Goal: Check status: Check status

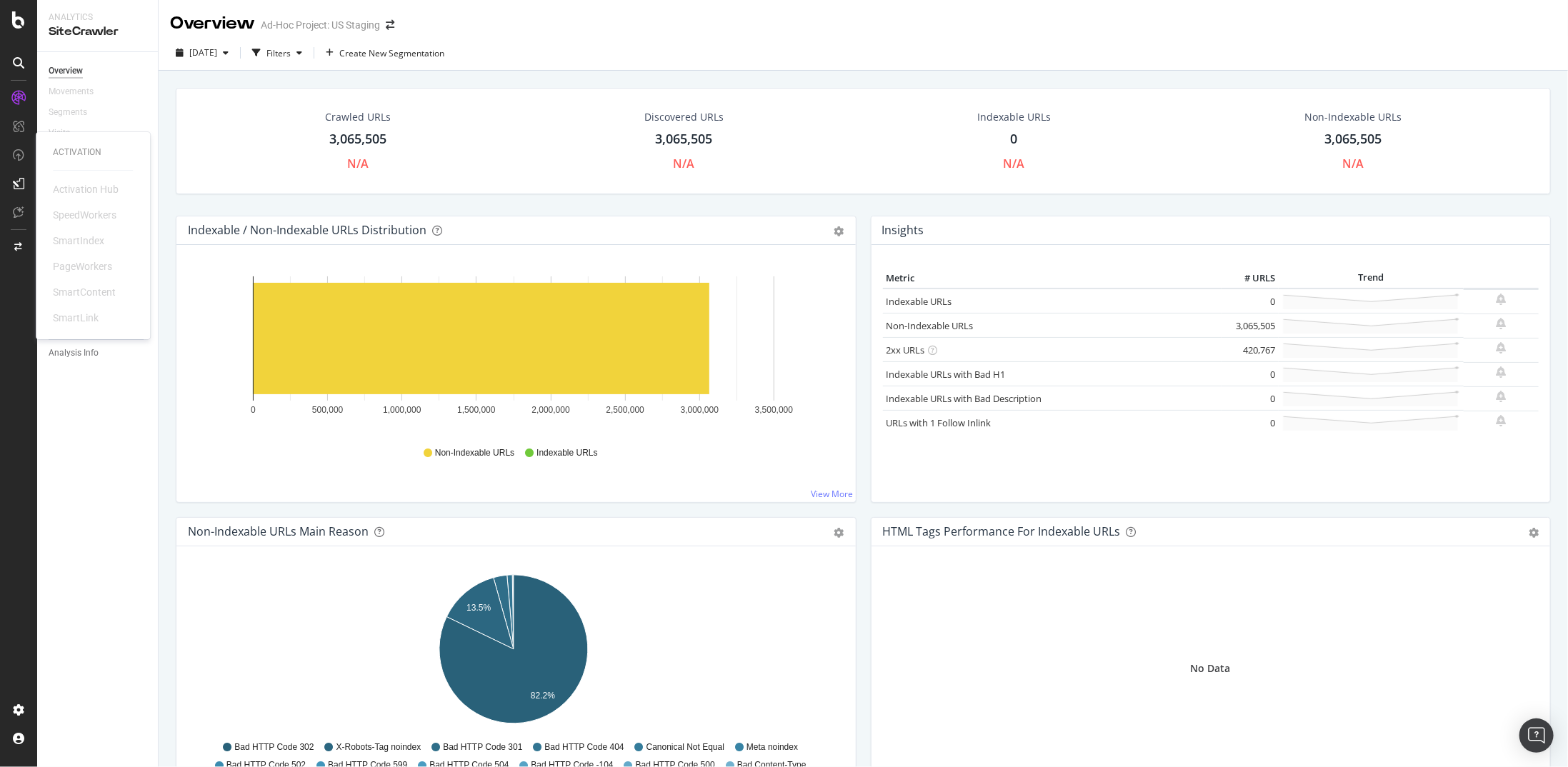
scroll to position [215, 0]
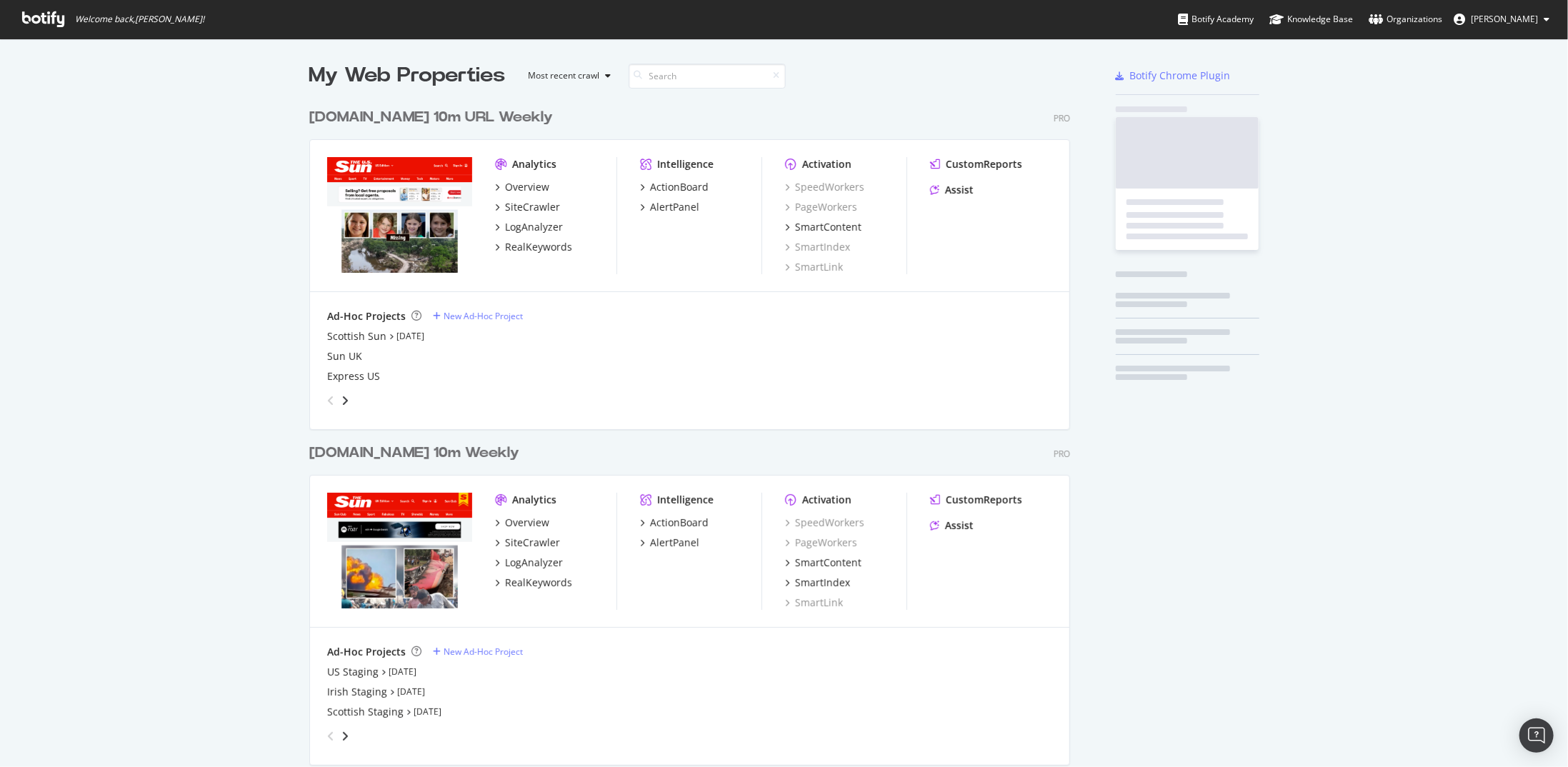
scroll to position [1581, 761]
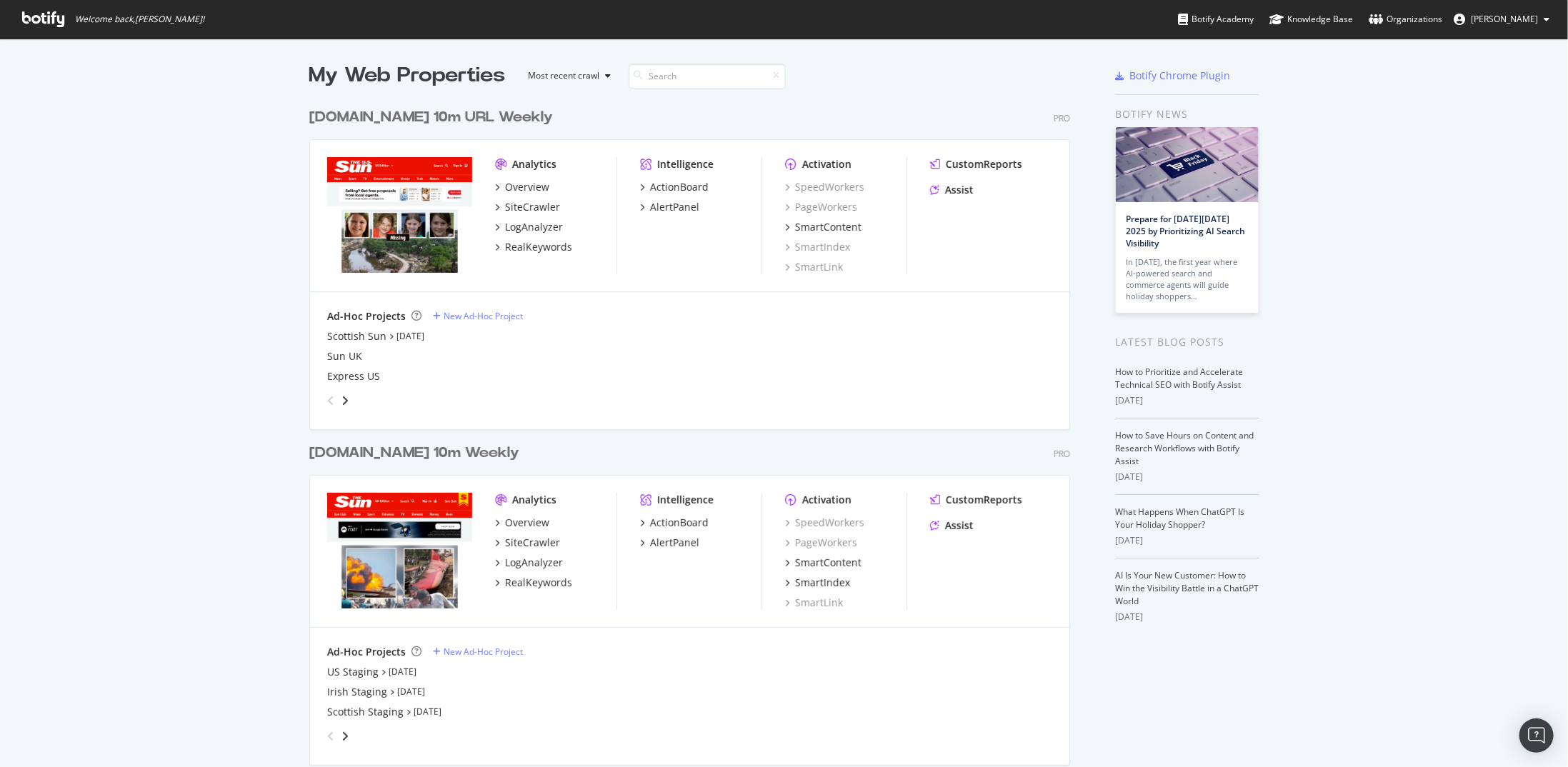
click at [430, 460] on div "TheSun.co.uk 10m Weekly" at bounding box center [414, 453] width 210 height 21
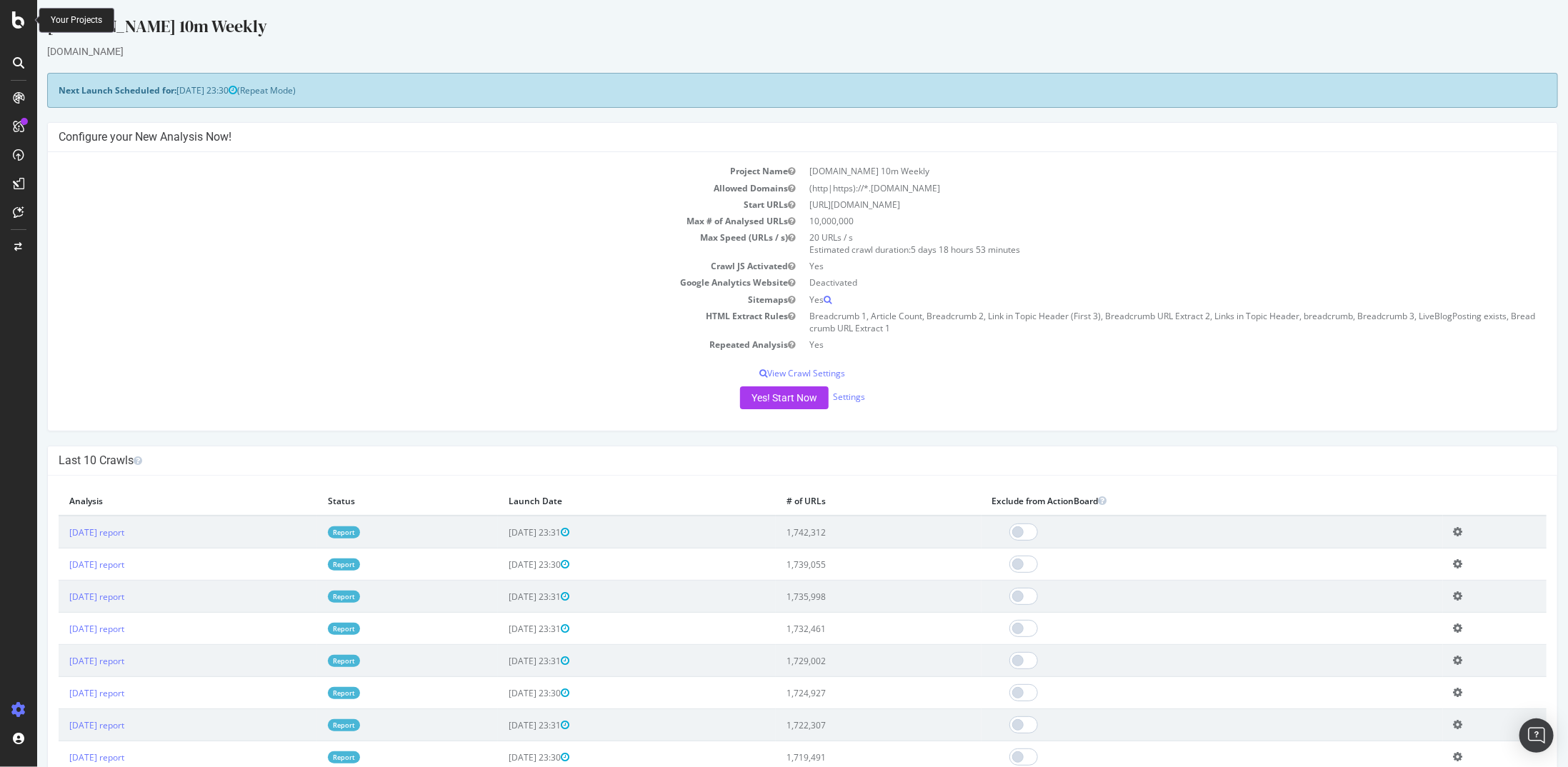
click at [19, 19] on icon at bounding box center [19, 20] width 13 height 17
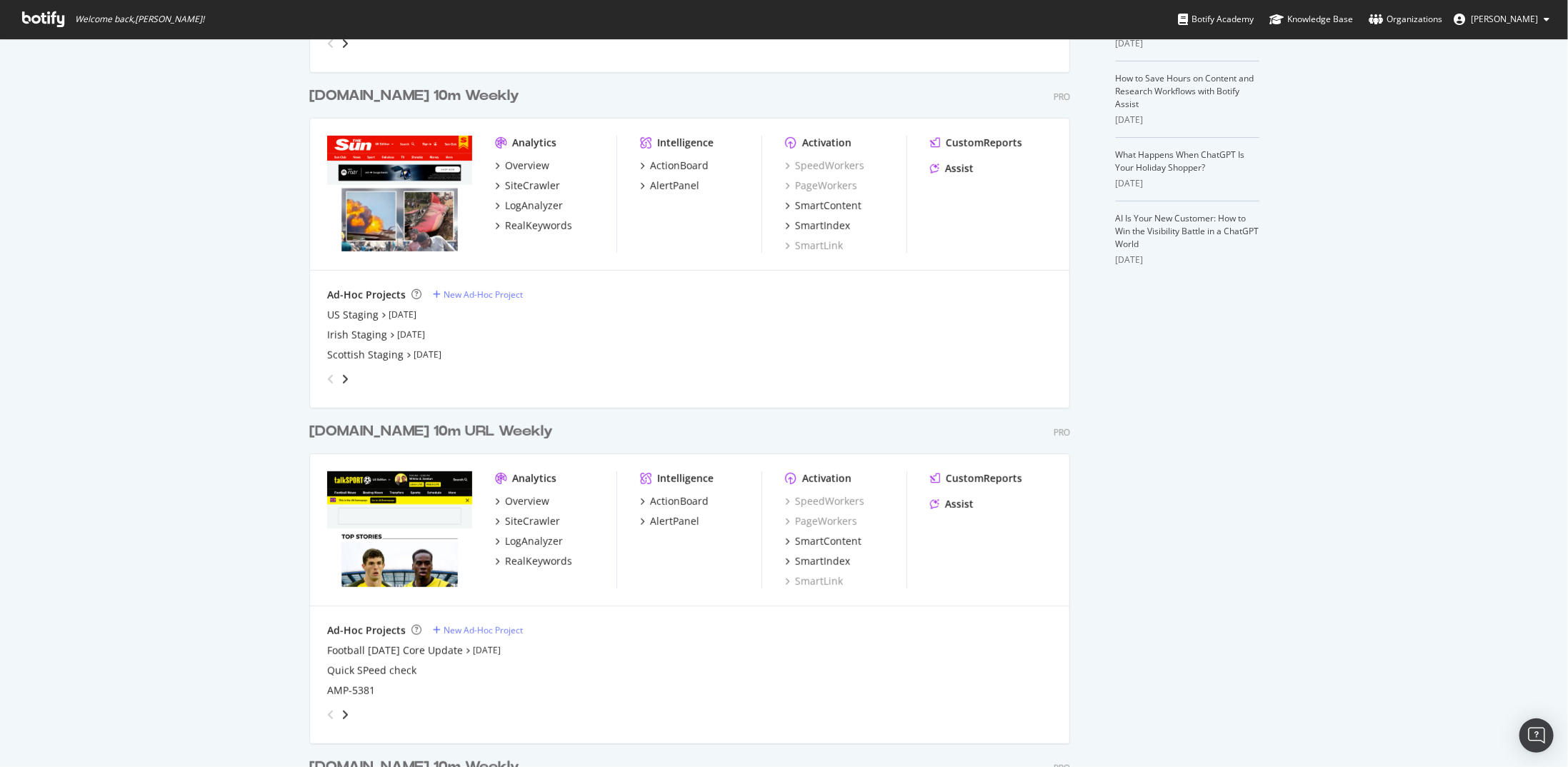
scroll to position [643, 0]
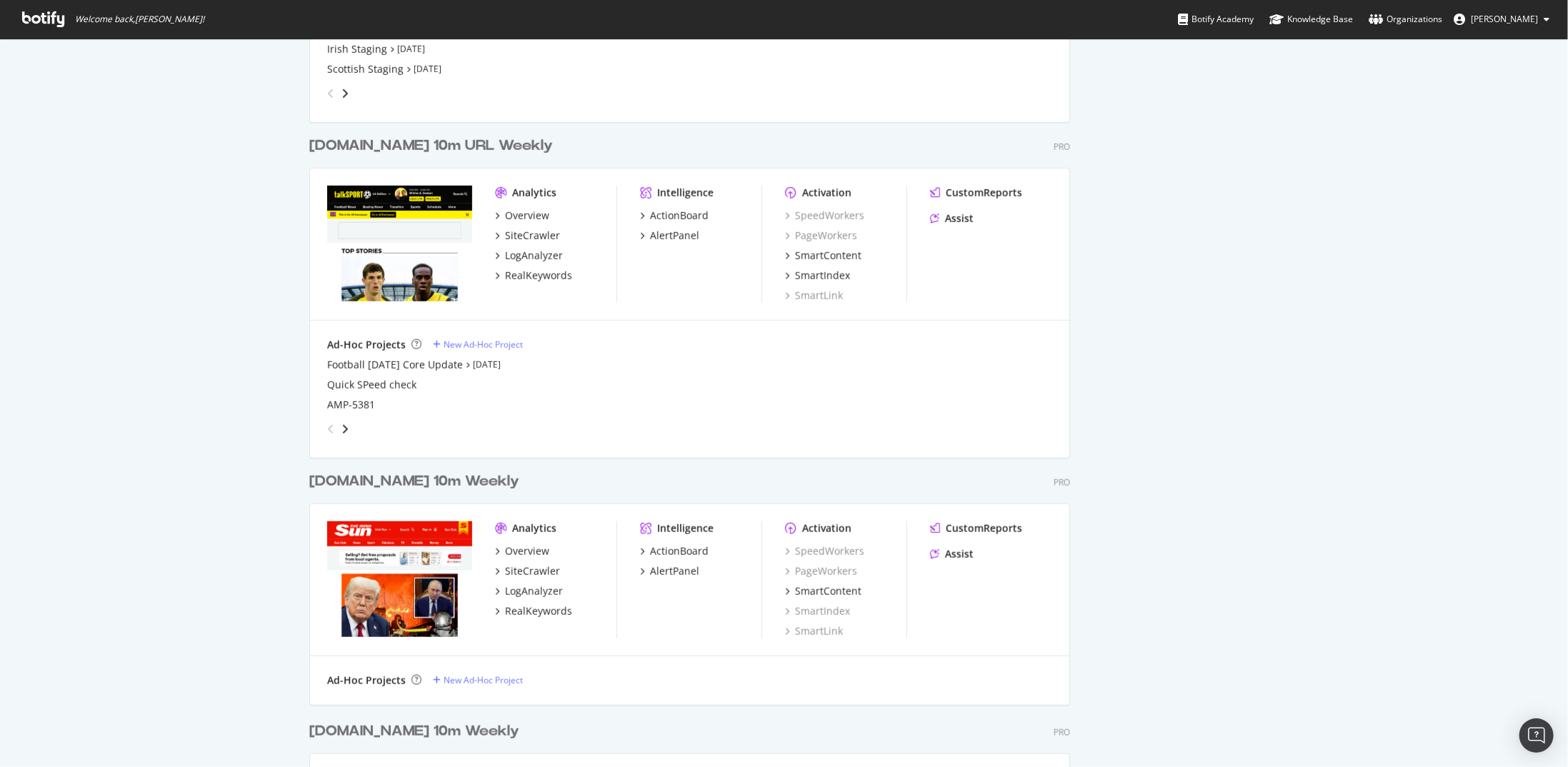
click at [350, 489] on div "thesun.ie 10m Weekly" at bounding box center [414, 481] width 210 height 21
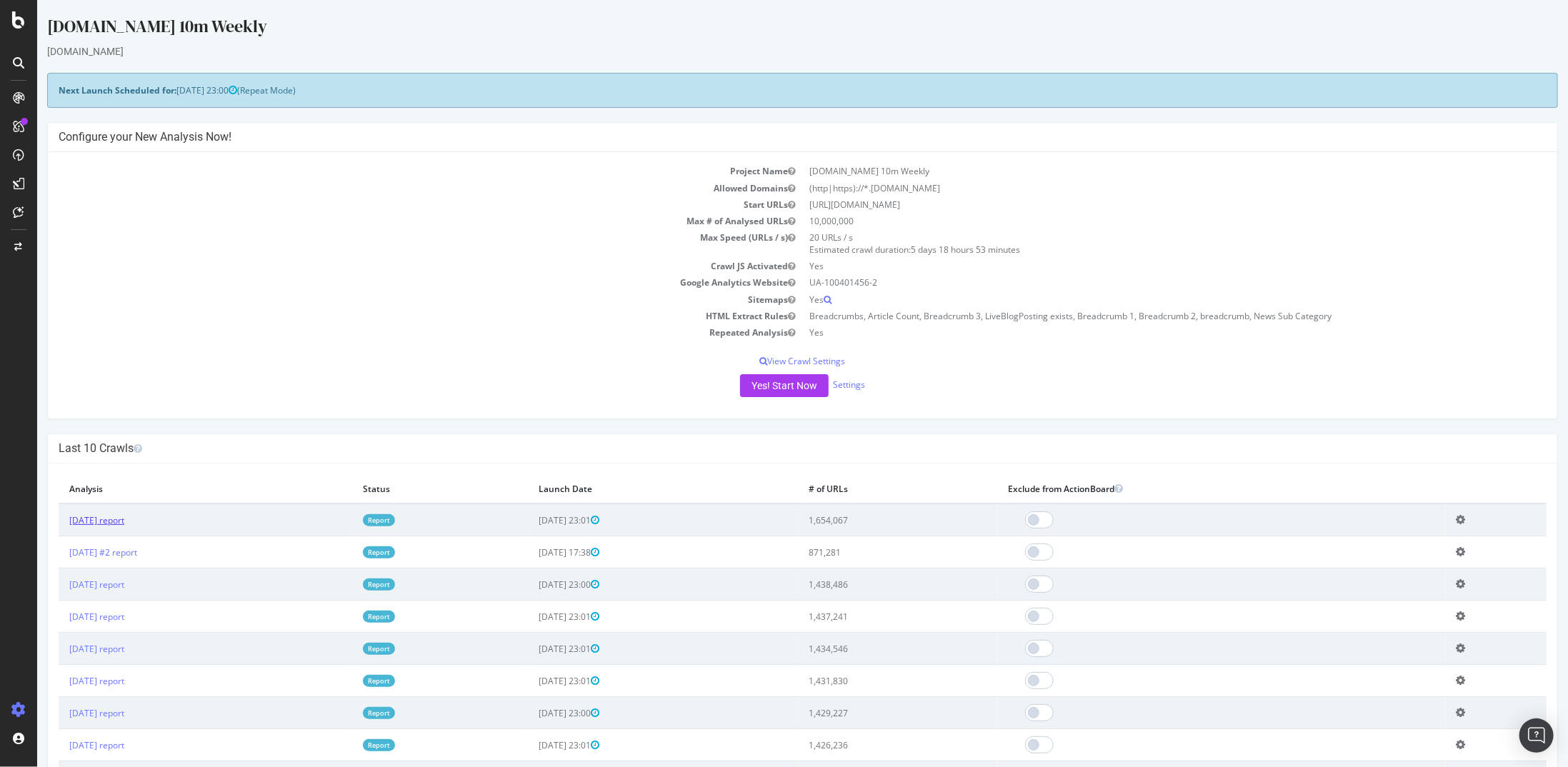
click at [123, 522] on link "2025 Sep. 28th report" at bounding box center [95, 520] width 55 height 12
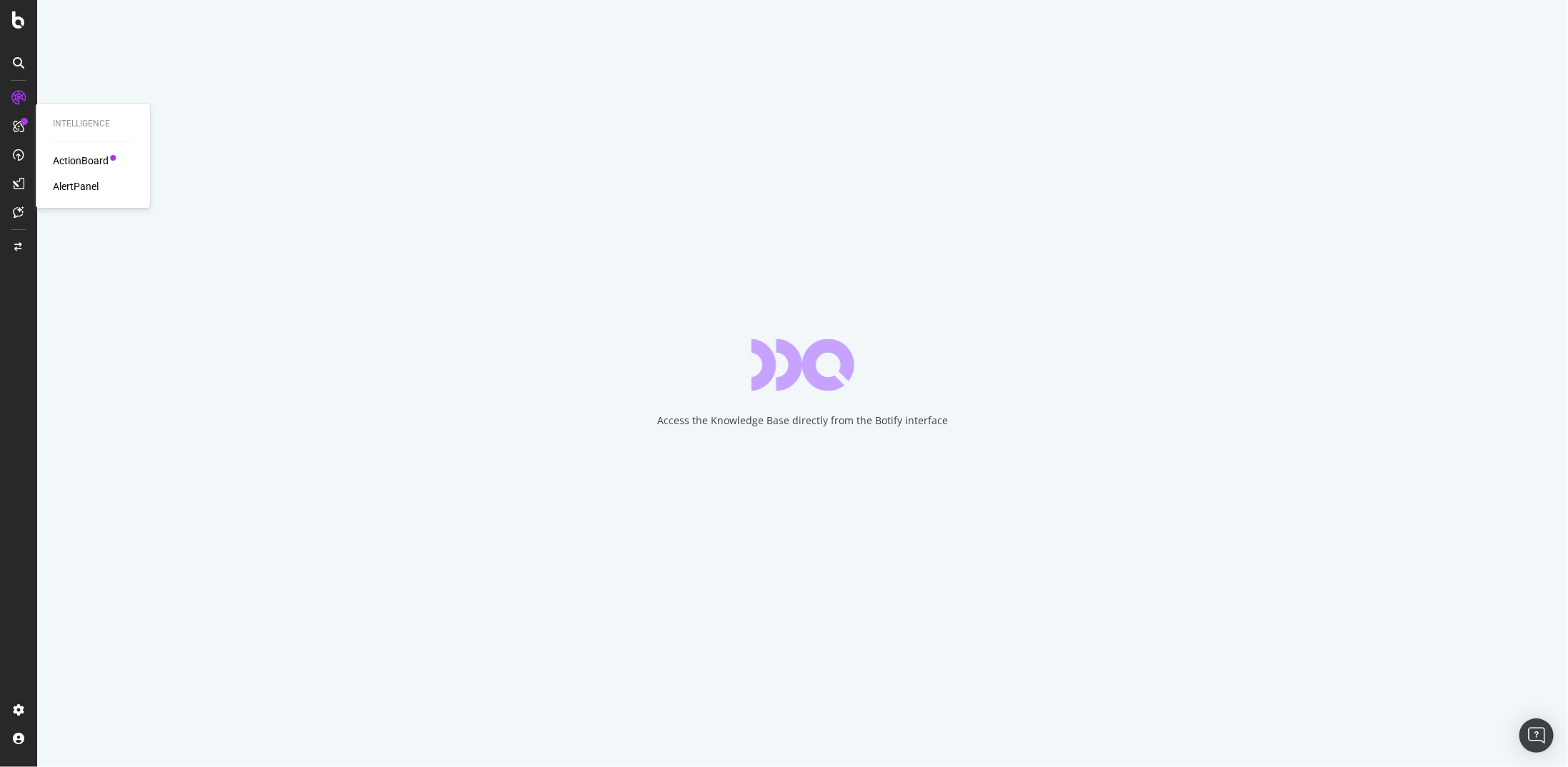
click at [85, 188] on div "AlertPanel" at bounding box center [76, 186] width 46 height 14
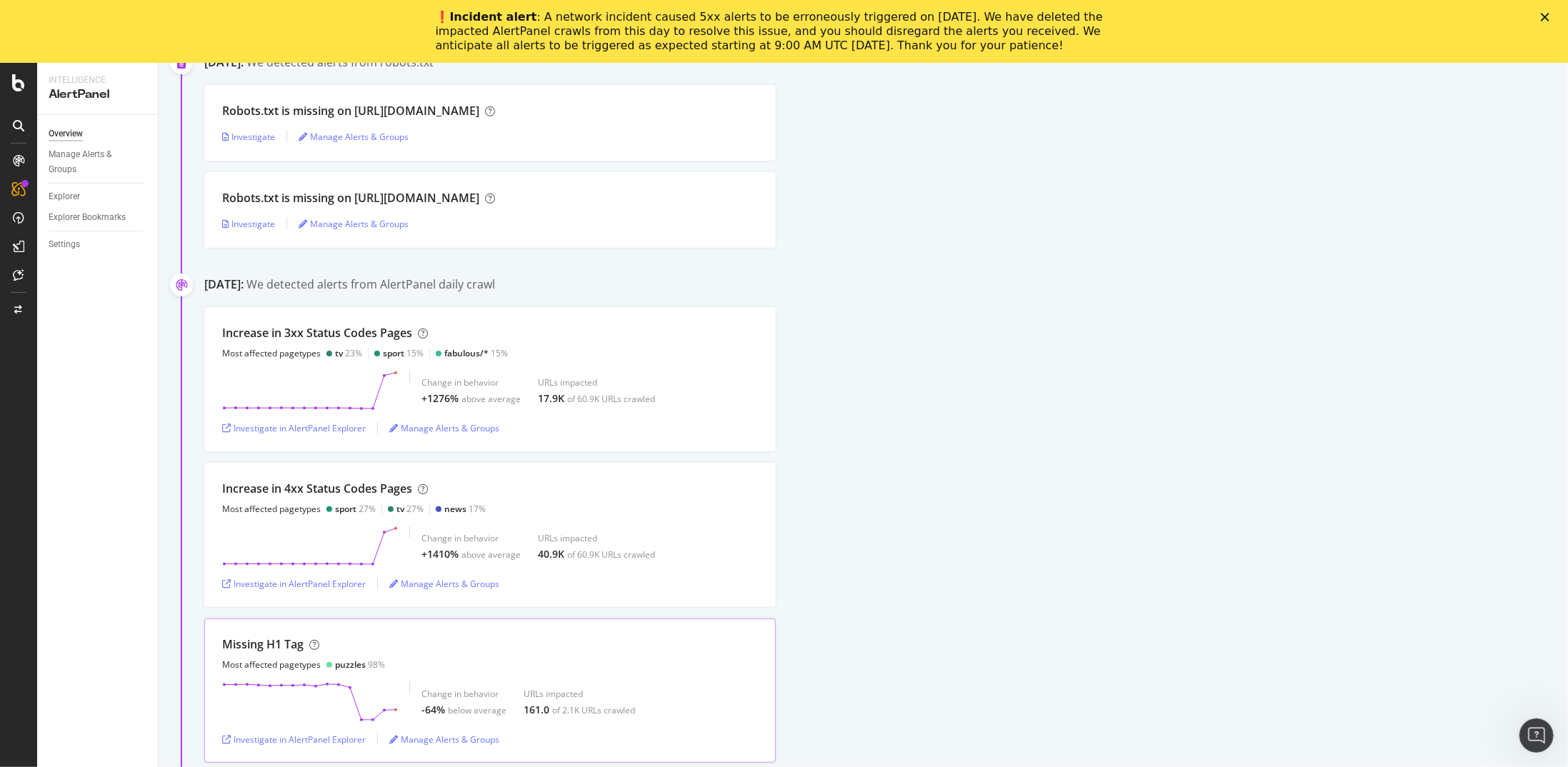
scroll to position [285, 0]
